Goal: Information Seeking & Learning: Learn about a topic

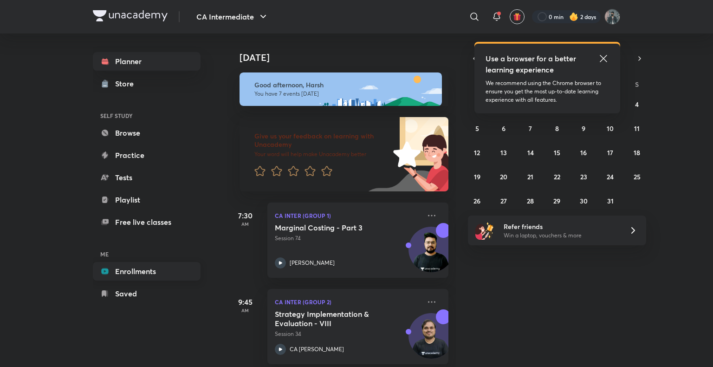
click at [132, 275] on link "Enrollments" at bounding box center [147, 271] width 108 height 19
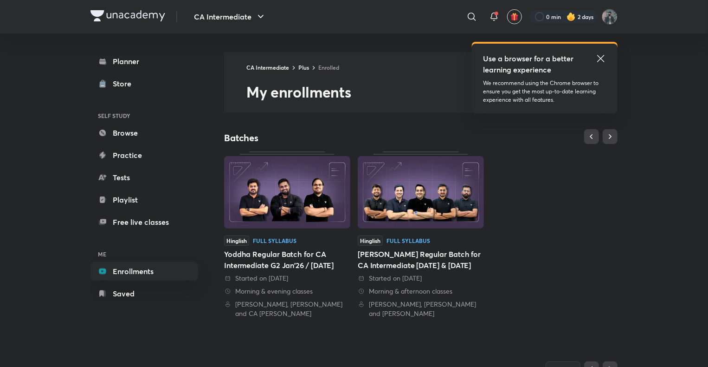
click at [601, 55] on icon at bounding box center [600, 58] width 11 height 11
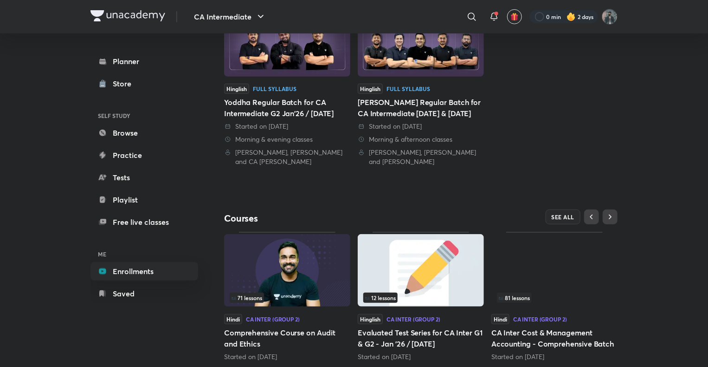
scroll to position [177, 0]
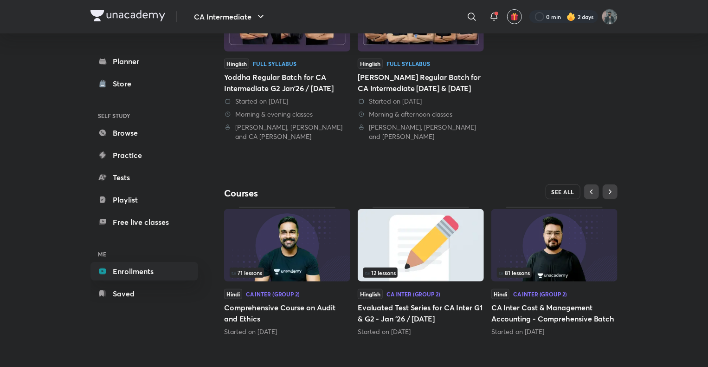
click at [564, 194] on span "SEE ALL" at bounding box center [563, 191] width 23 height 6
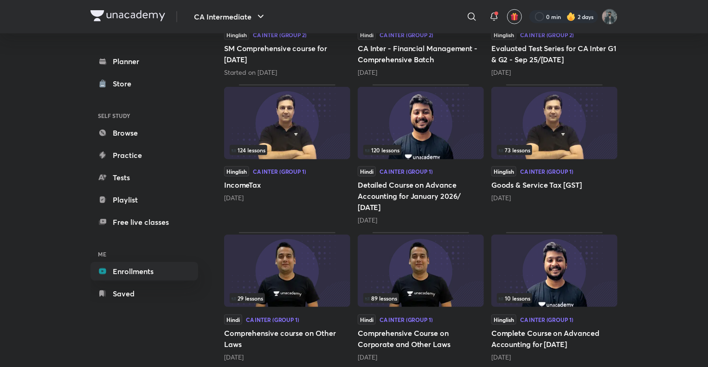
scroll to position [377, 0]
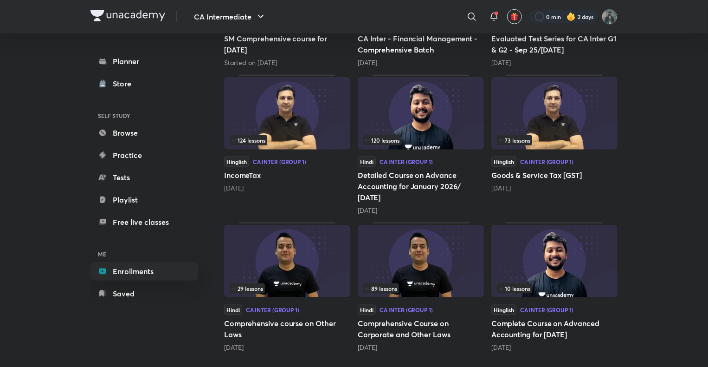
click at [422, 251] on img at bounding box center [421, 261] width 126 height 72
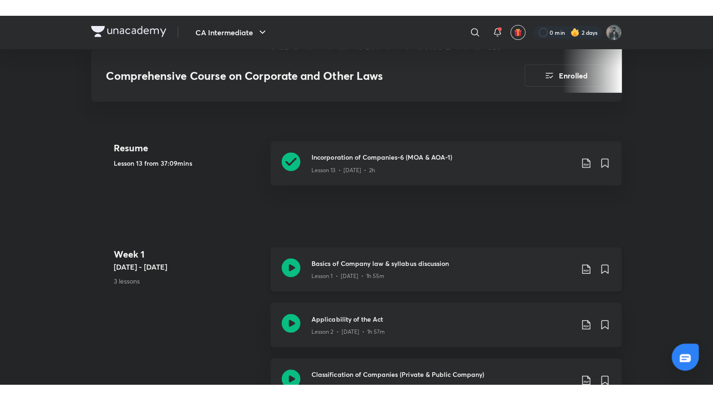
scroll to position [325, 0]
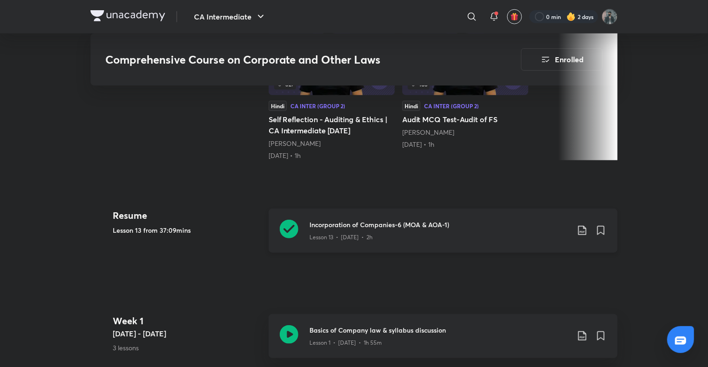
click at [291, 232] on icon at bounding box center [289, 229] width 19 height 19
